Goal: Information Seeking & Learning: Understand process/instructions

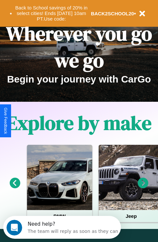
scroll to position [100, 0]
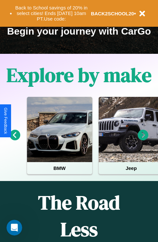
click at [143, 140] on icon at bounding box center [143, 135] width 11 height 11
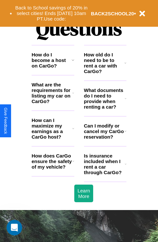
scroll to position [790, 0]
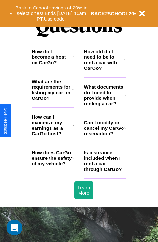
click at [126, 62] on icon at bounding box center [126, 59] width 2 height 5
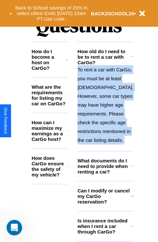
scroll to position [837, 0]
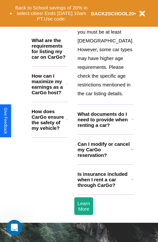
click at [131, 182] on icon at bounding box center [132, 179] width 2 height 5
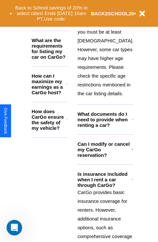
click at [68, 87] on icon at bounding box center [67, 84] width 2 height 5
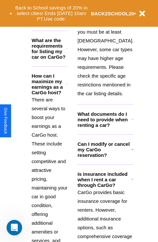
click at [105, 128] on h3 "What documents do I need to provide when renting a car?" at bounding box center [105, 119] width 54 height 17
